Goal: Task Accomplishment & Management: Use online tool/utility

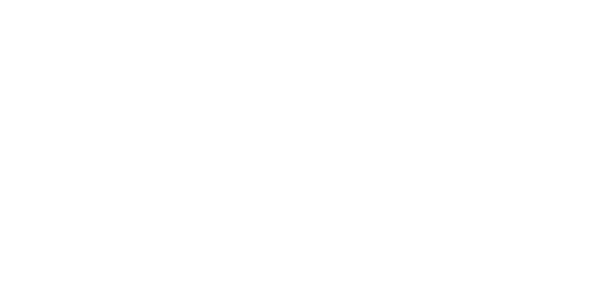
scroll to position [82, 0]
click at [499, 49] on button "Close" at bounding box center [482, 51] width 34 height 15
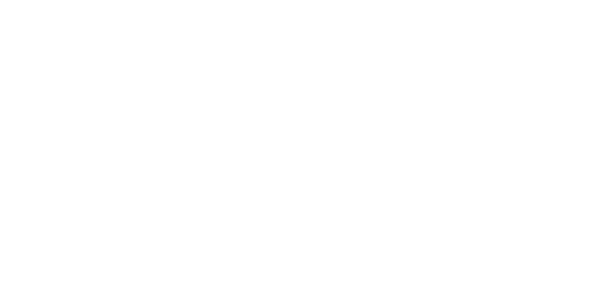
scroll to position [164, 0]
click at [98, 81] on div "Collaborate" at bounding box center [79, 81] width 37 height 8
click at [124, 127] on button "Tracking" at bounding box center [79, 128] width 89 height 23
click at [363, 231] on icon "button" at bounding box center [361, 232] width 5 height 5
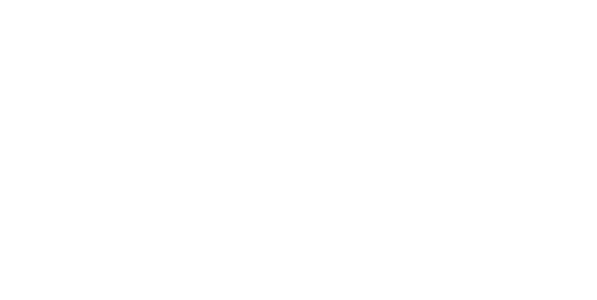
scroll to position [123, 0]
click at [295, 151] on button "Clock On" at bounding box center [269, 147] width 51 height 15
